Goal: Communication & Community: Participate in discussion

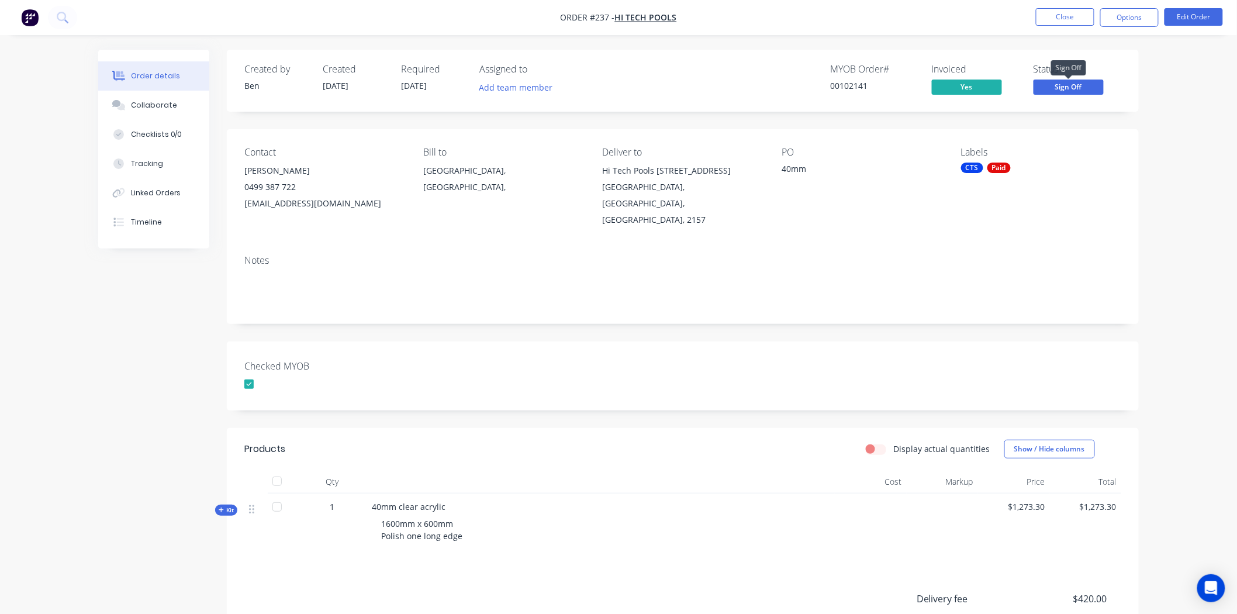
click at [1090, 84] on span "Sign Off" at bounding box center [1068, 86] width 70 height 15
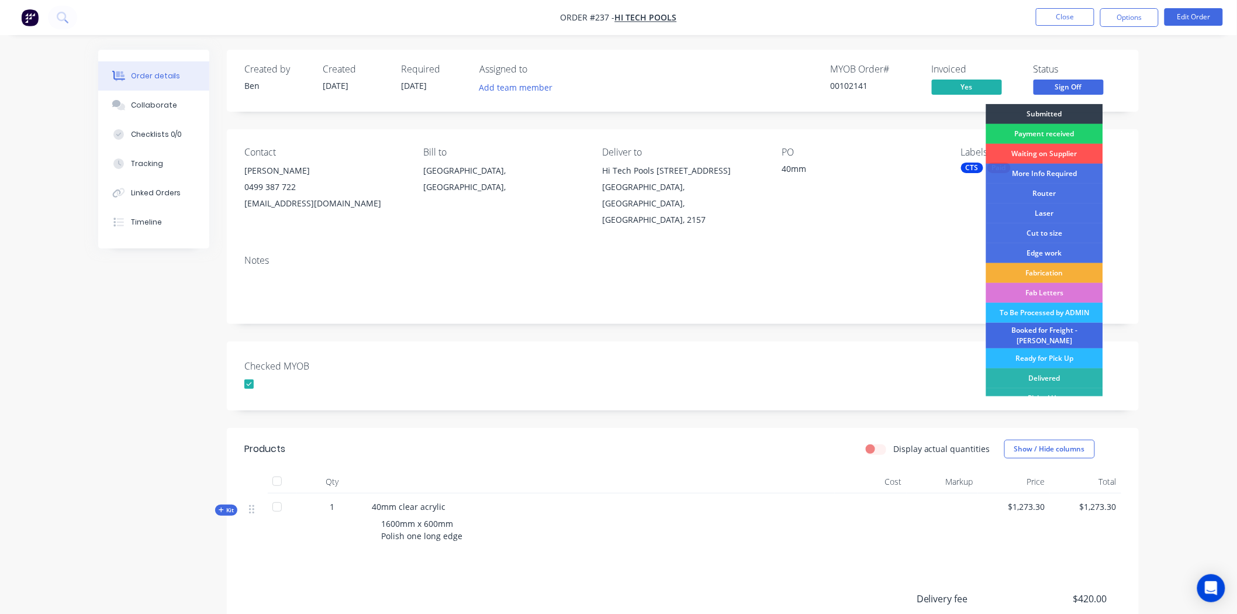
click at [1050, 330] on div "Booked for Freight - [PERSON_NAME]" at bounding box center [1044, 336] width 117 height 26
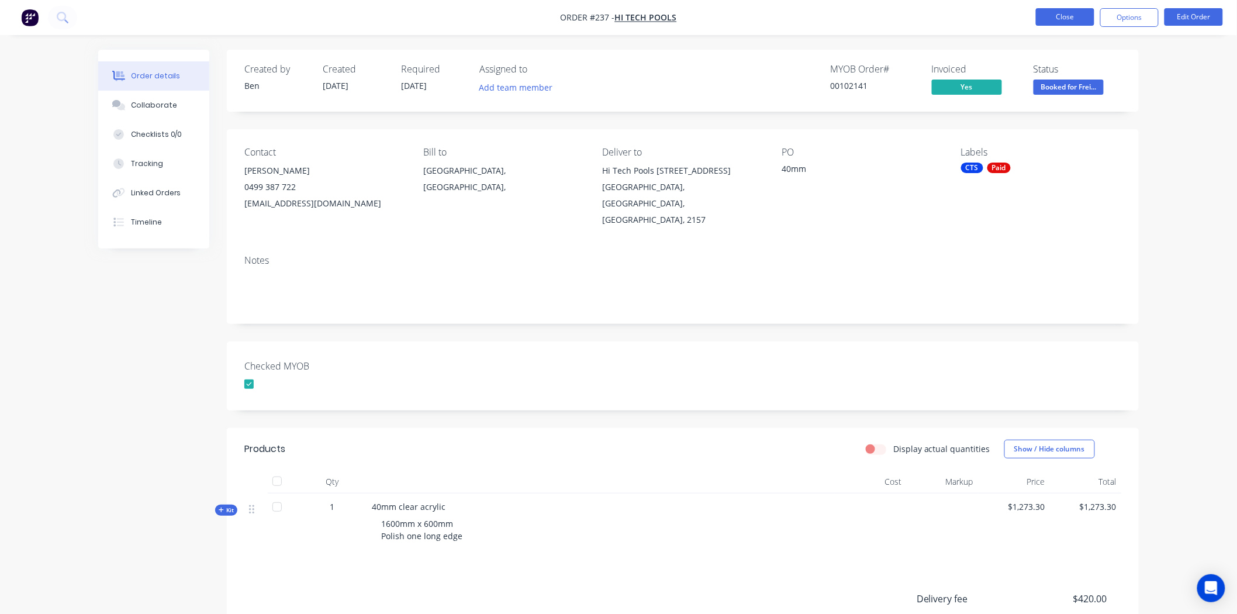
click at [1068, 16] on button "Close" at bounding box center [1064, 17] width 58 height 18
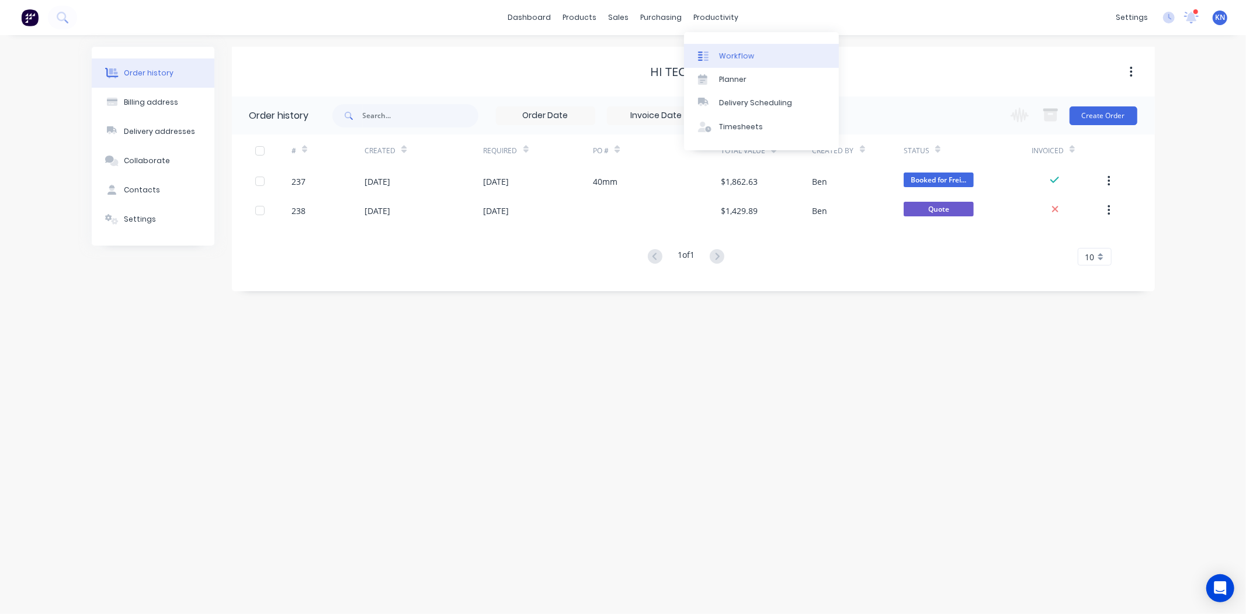
click at [722, 54] on div "Workflow" at bounding box center [736, 56] width 35 height 11
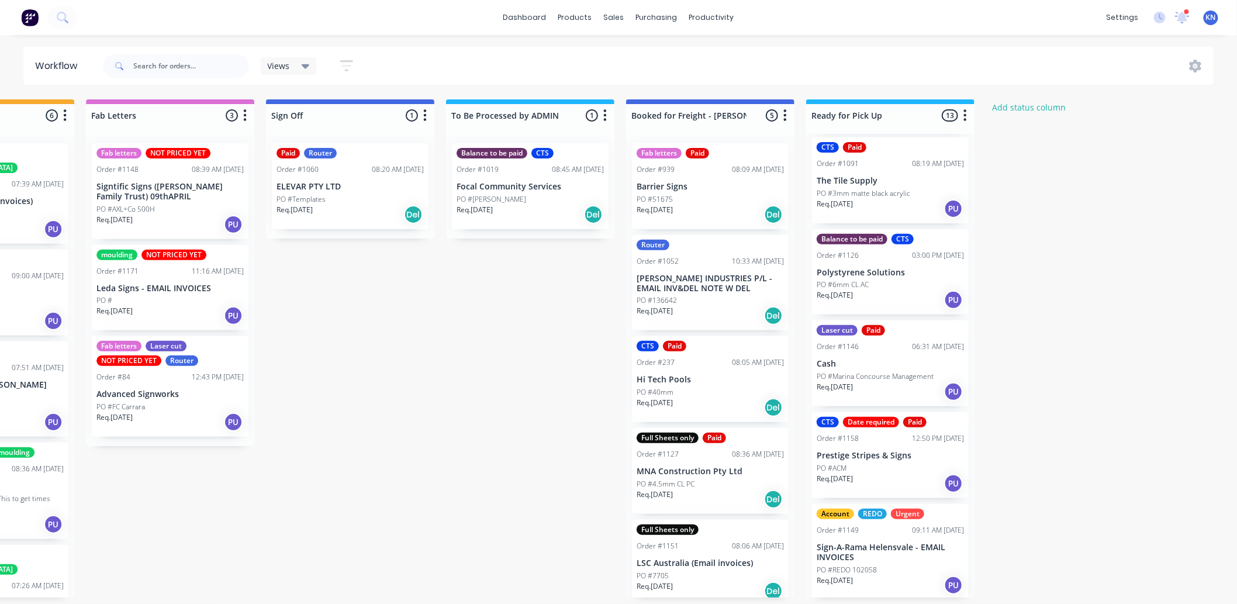
scroll to position [3, 1559]
click at [880, 564] on div "PO #REDO 102058" at bounding box center [889, 569] width 147 height 11
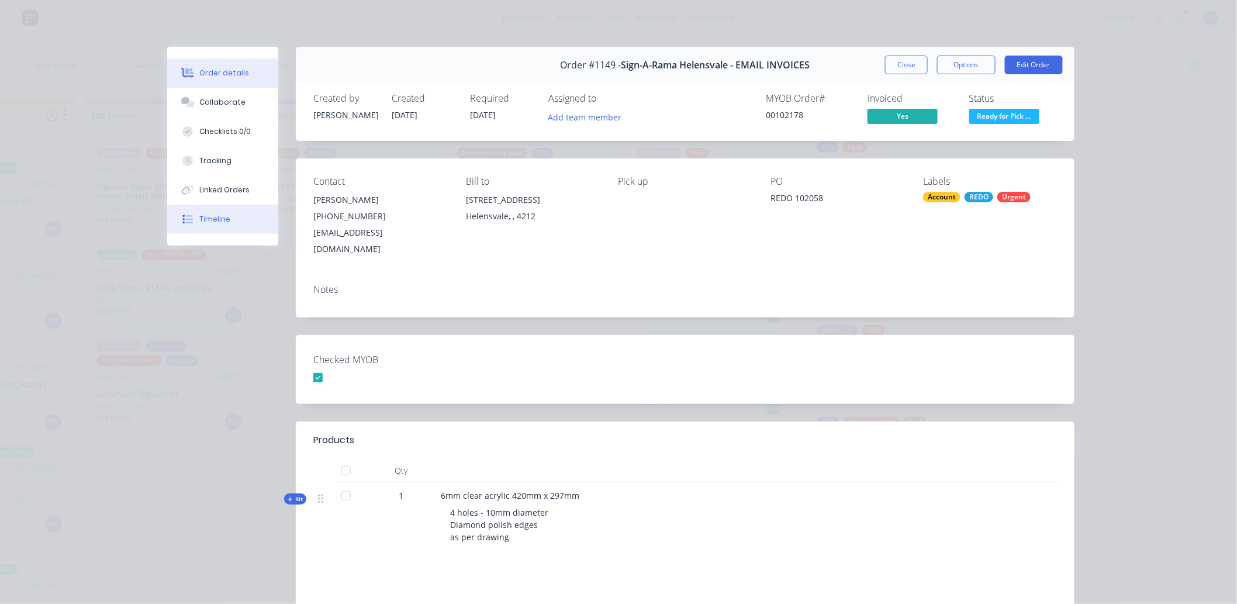
drag, startPoint x: 200, startPoint y: 216, endPoint x: 206, endPoint y: 213, distance: 6.3
click at [202, 215] on div "Timeline" at bounding box center [215, 219] width 31 height 11
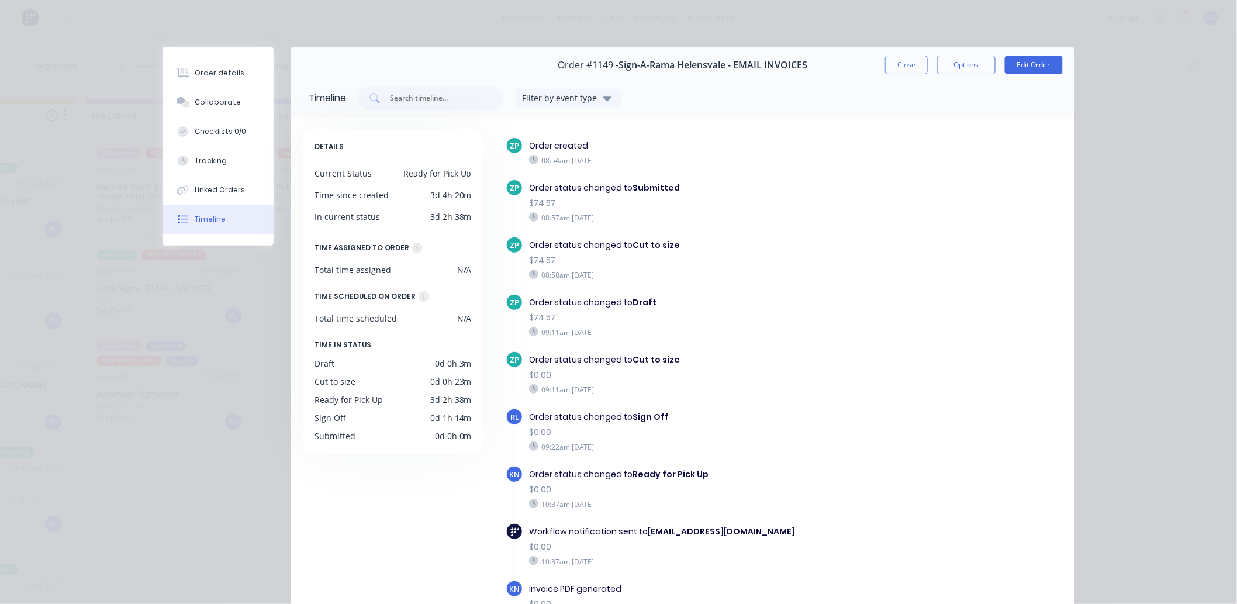
scroll to position [0, 1559]
click at [901, 62] on button "Close" at bounding box center [906, 65] width 43 height 19
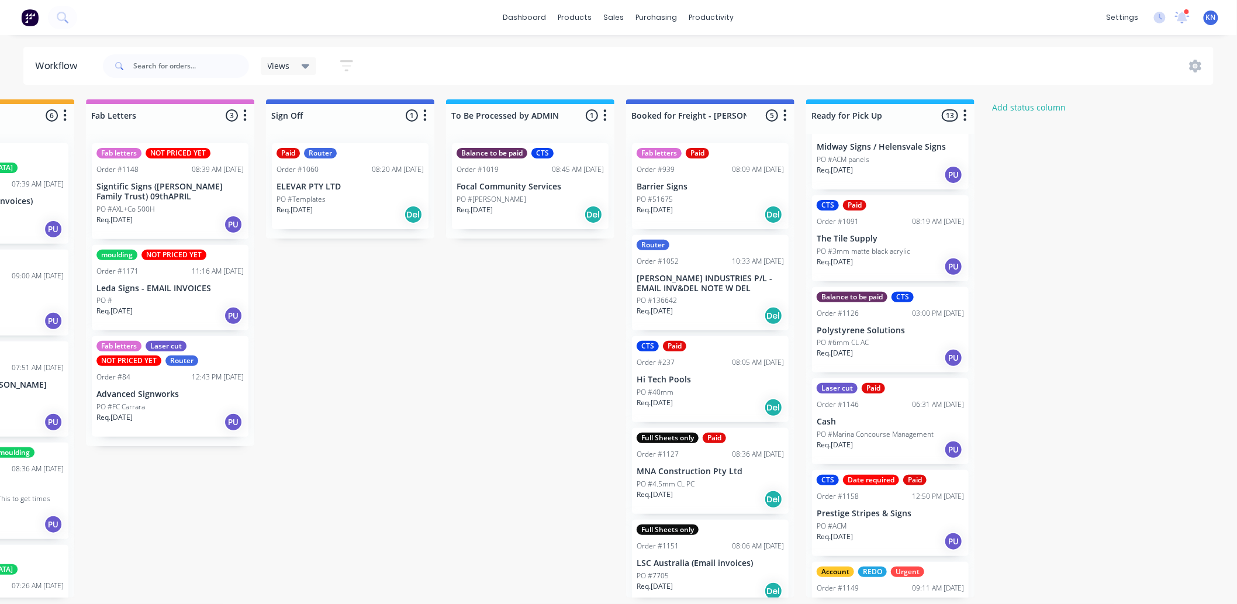
scroll to position [780, 0]
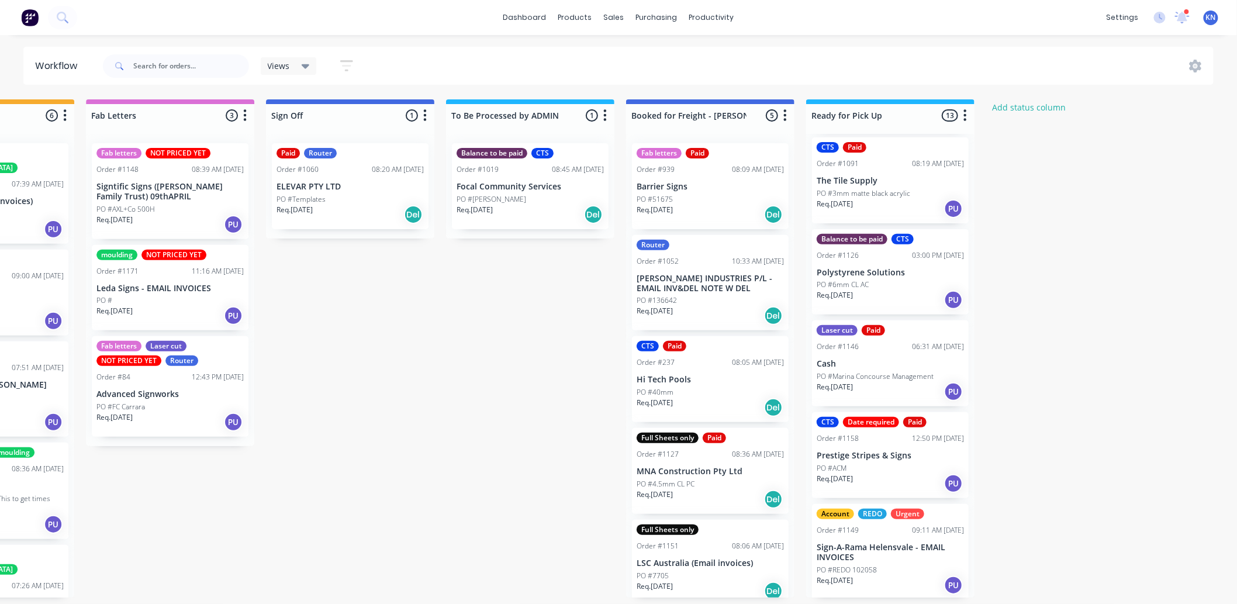
click at [860, 453] on p "Prestige Stripes & Signs" at bounding box center [889, 456] width 147 height 10
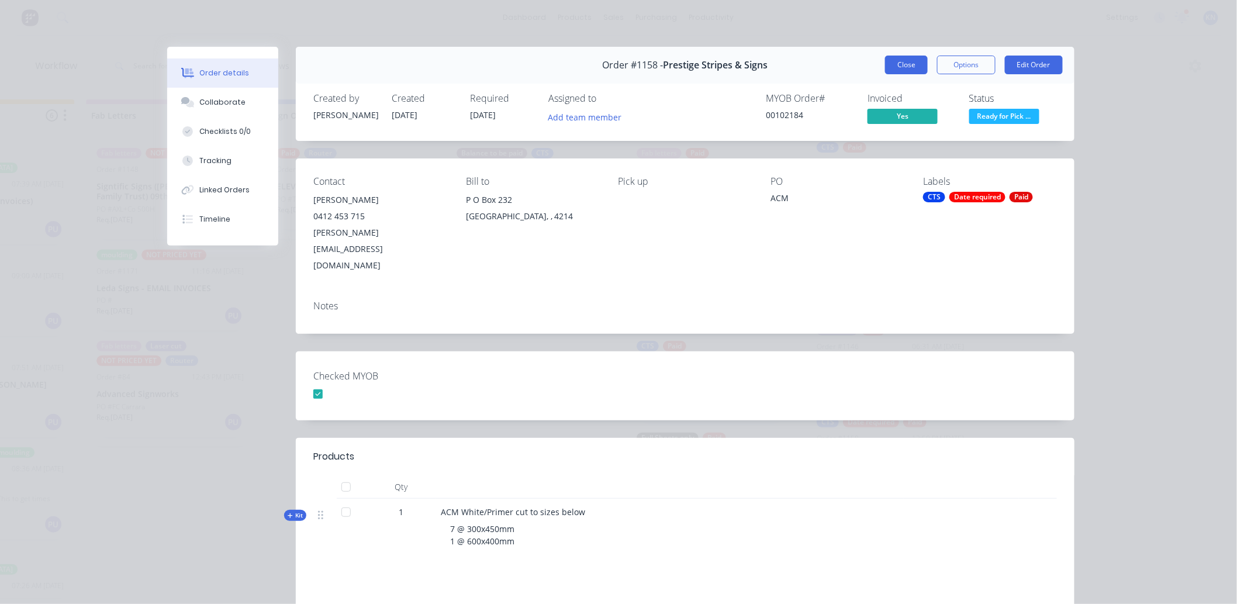
click at [903, 61] on button "Close" at bounding box center [906, 65] width 43 height 19
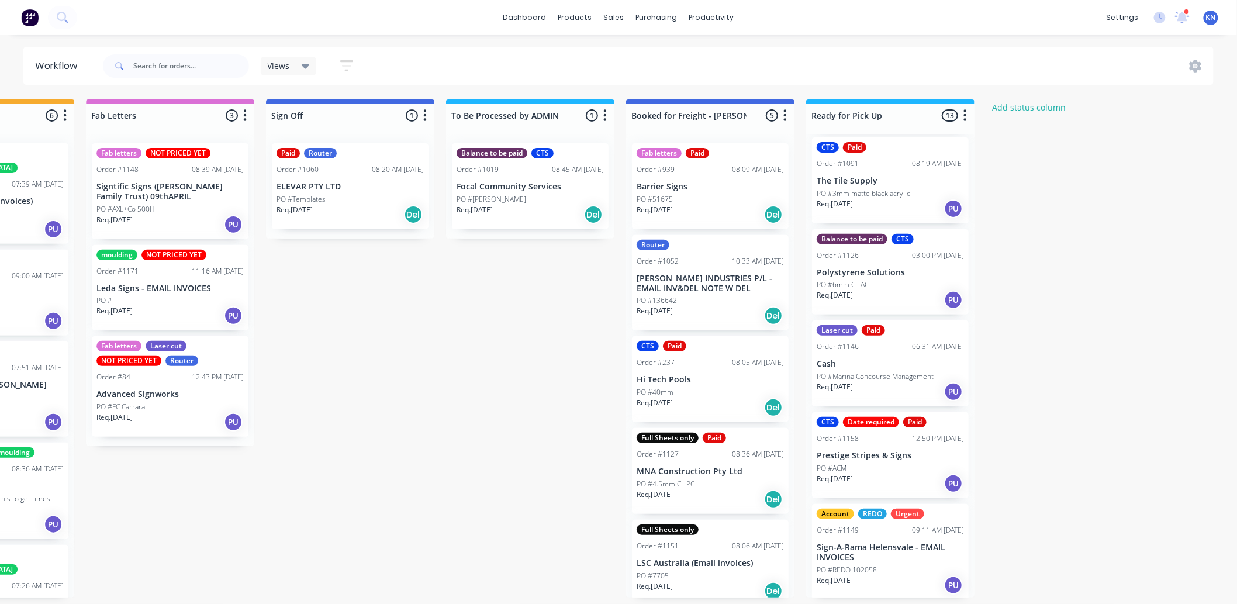
click at [857, 548] on p "Sign-A-Rama Helensvale - EMAIL INVOICES" at bounding box center [889, 552] width 147 height 20
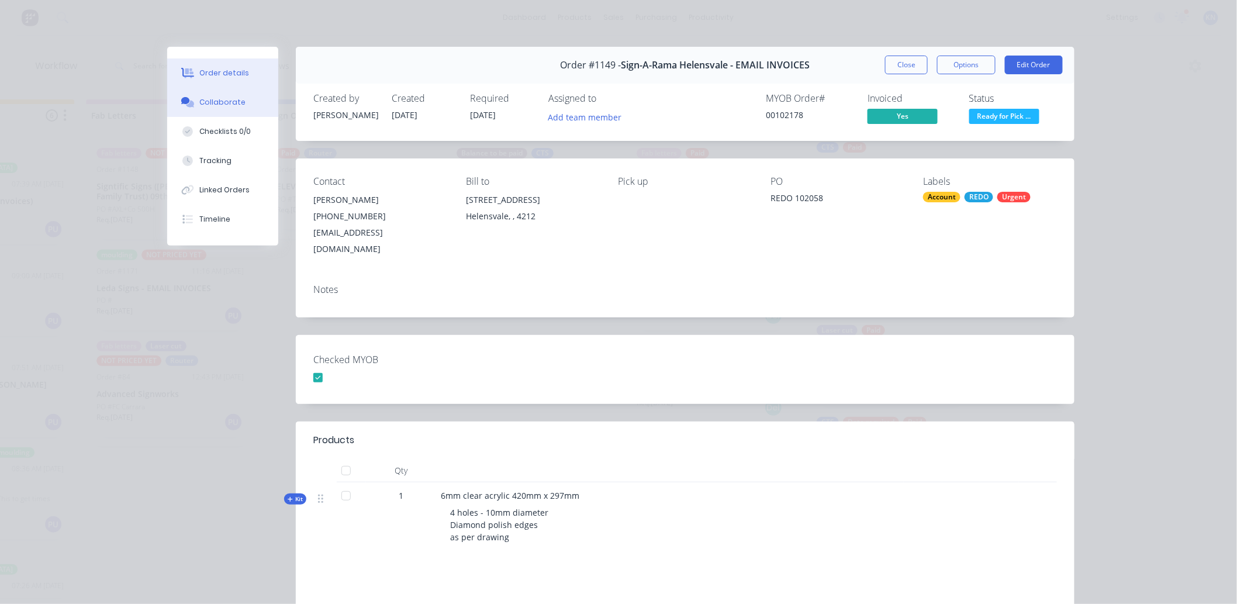
click at [228, 99] on div "Collaborate" at bounding box center [223, 102] width 46 height 11
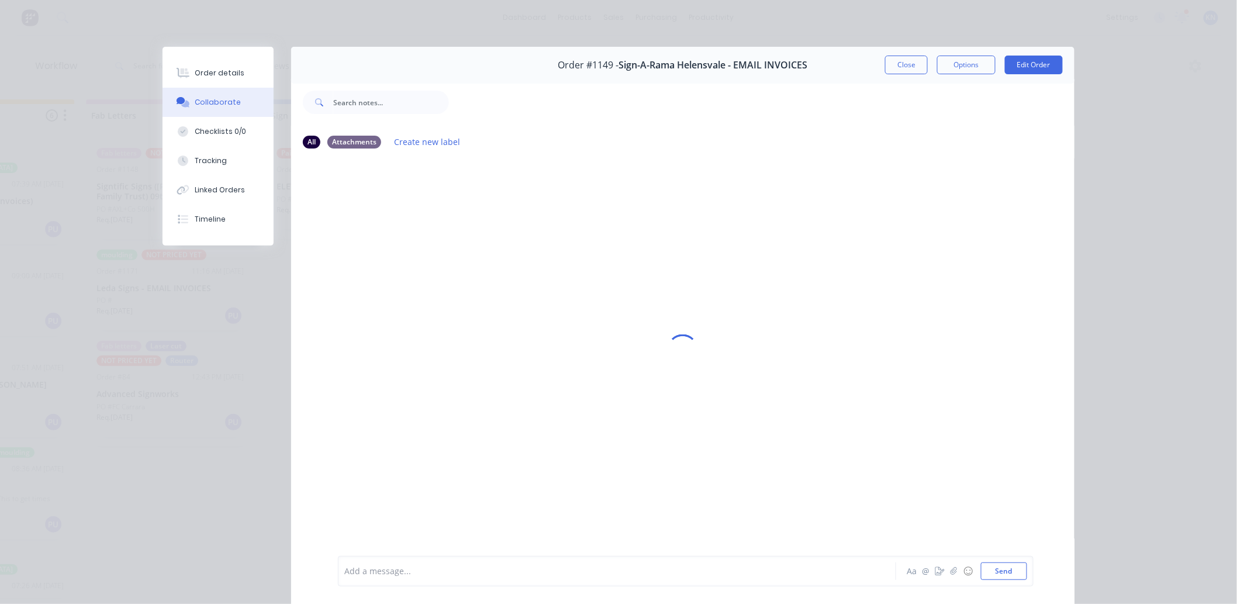
click at [363, 573] on div at bounding box center [600, 571] width 511 height 12
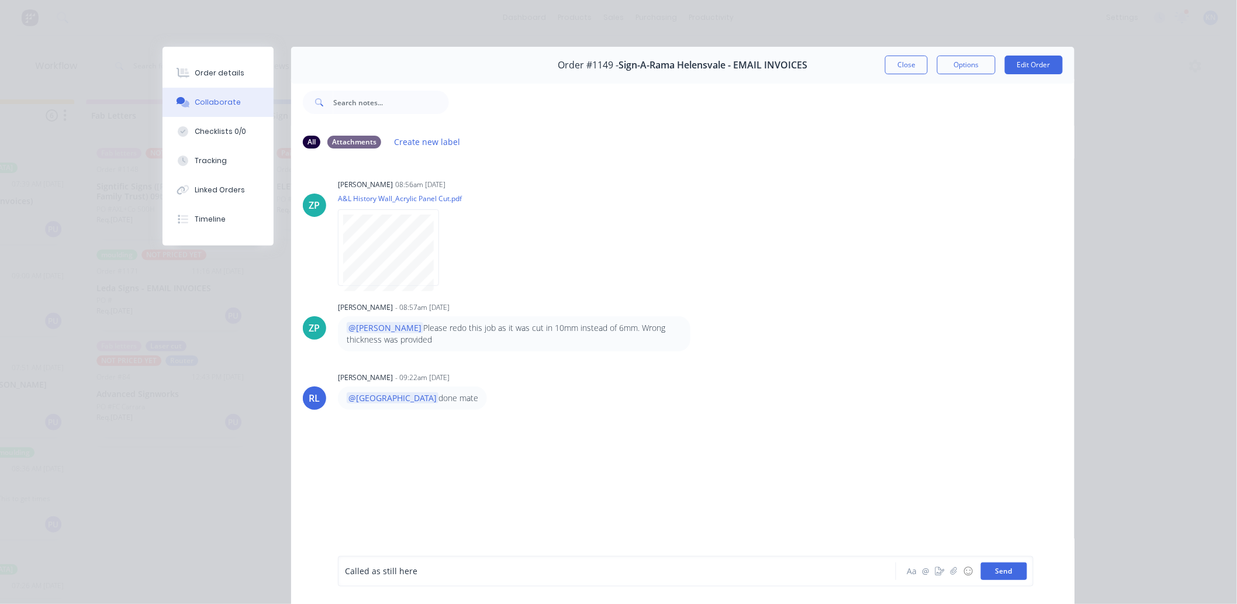
click at [1009, 570] on button "Send" at bounding box center [1004, 571] width 46 height 18
click at [898, 63] on button "Close" at bounding box center [906, 65] width 43 height 19
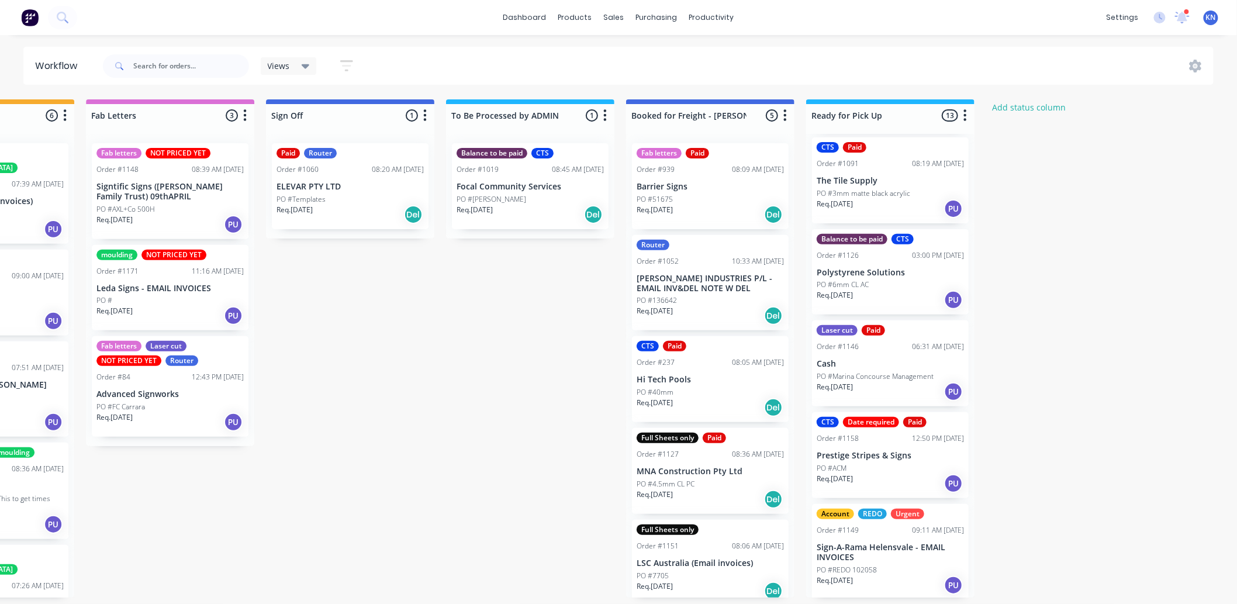
scroll to position [7, 0]
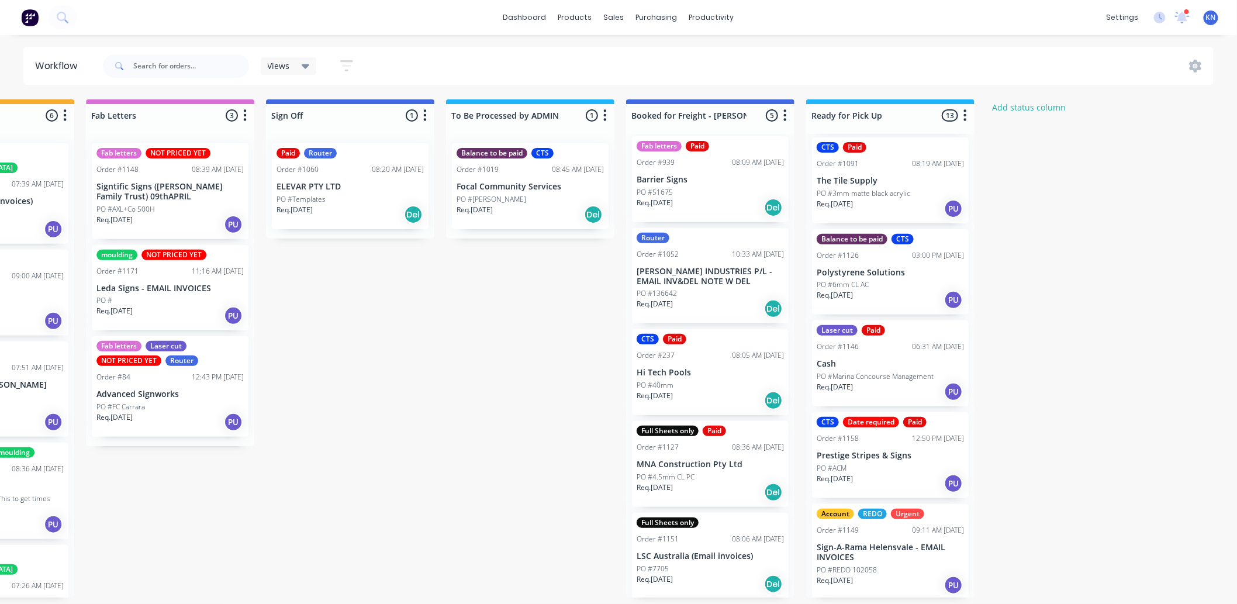
click at [326, 194] on div "PO #Templates" at bounding box center [349, 199] width 147 height 11
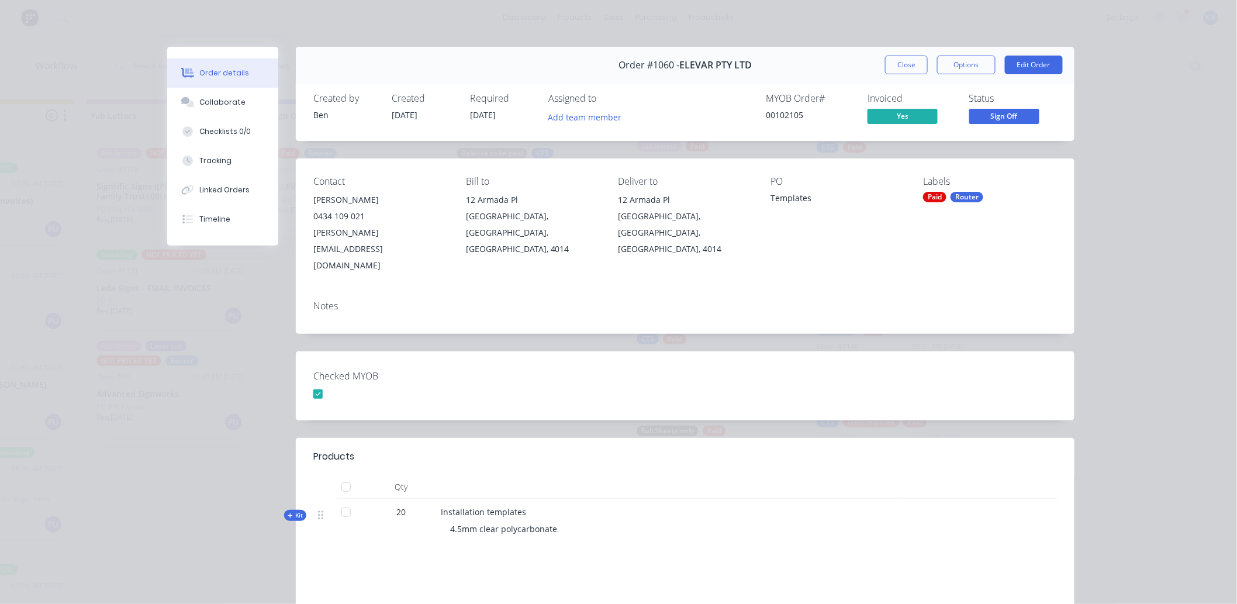
click at [281, 310] on div "Order #1060 - ELEVAR PTY LTD Close Options Edit Order Created by Ben Created 08…" at bounding box center [620, 401] width 907 height 708
